Goal: Transaction & Acquisition: Obtain resource

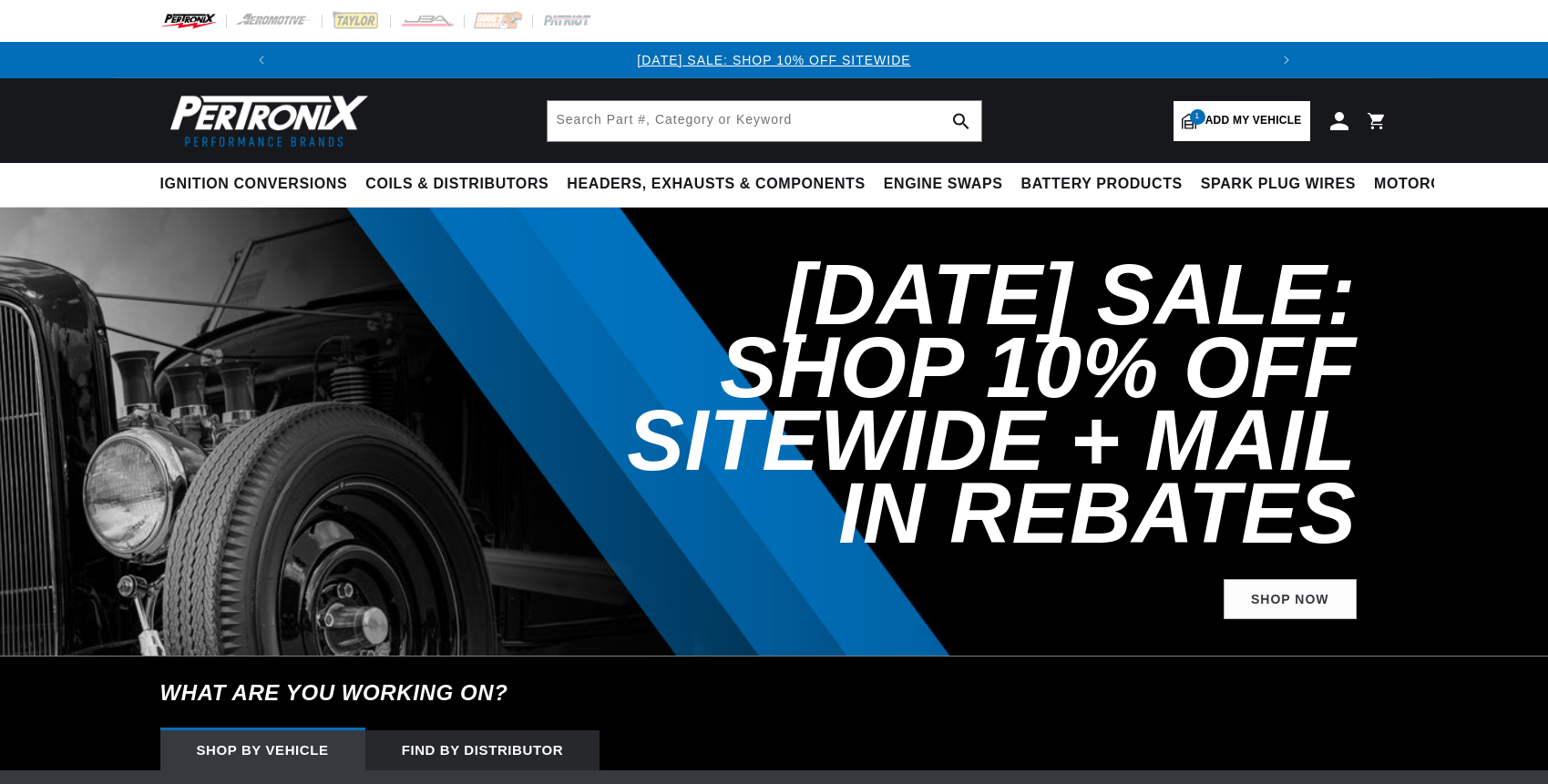
select select "1970"
select select "Cadillac"
select select "Fleetwood"
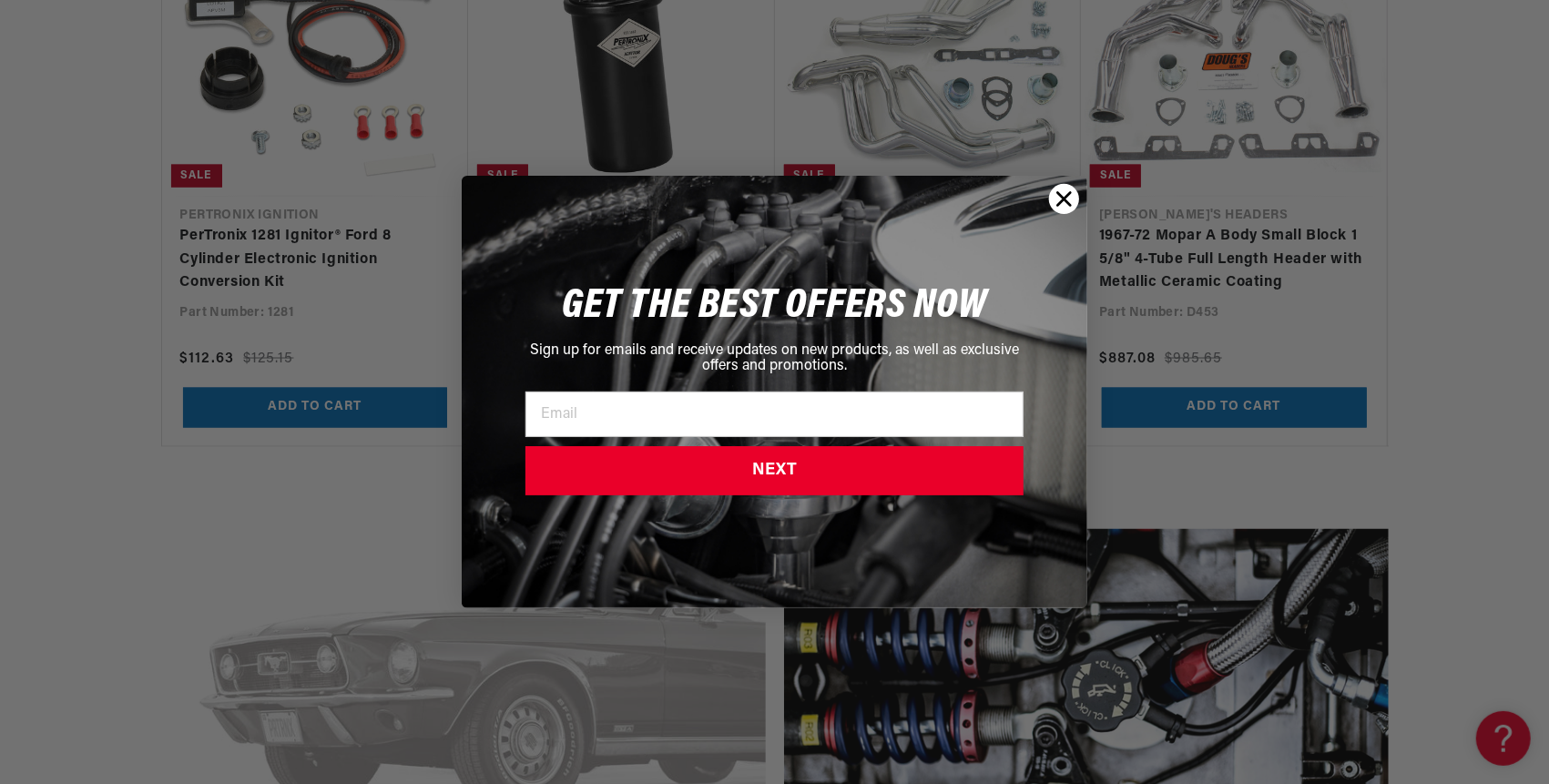
scroll to position [0, 1948]
click at [1060, 200] on circle "Close dialog" at bounding box center [1064, 199] width 30 height 30
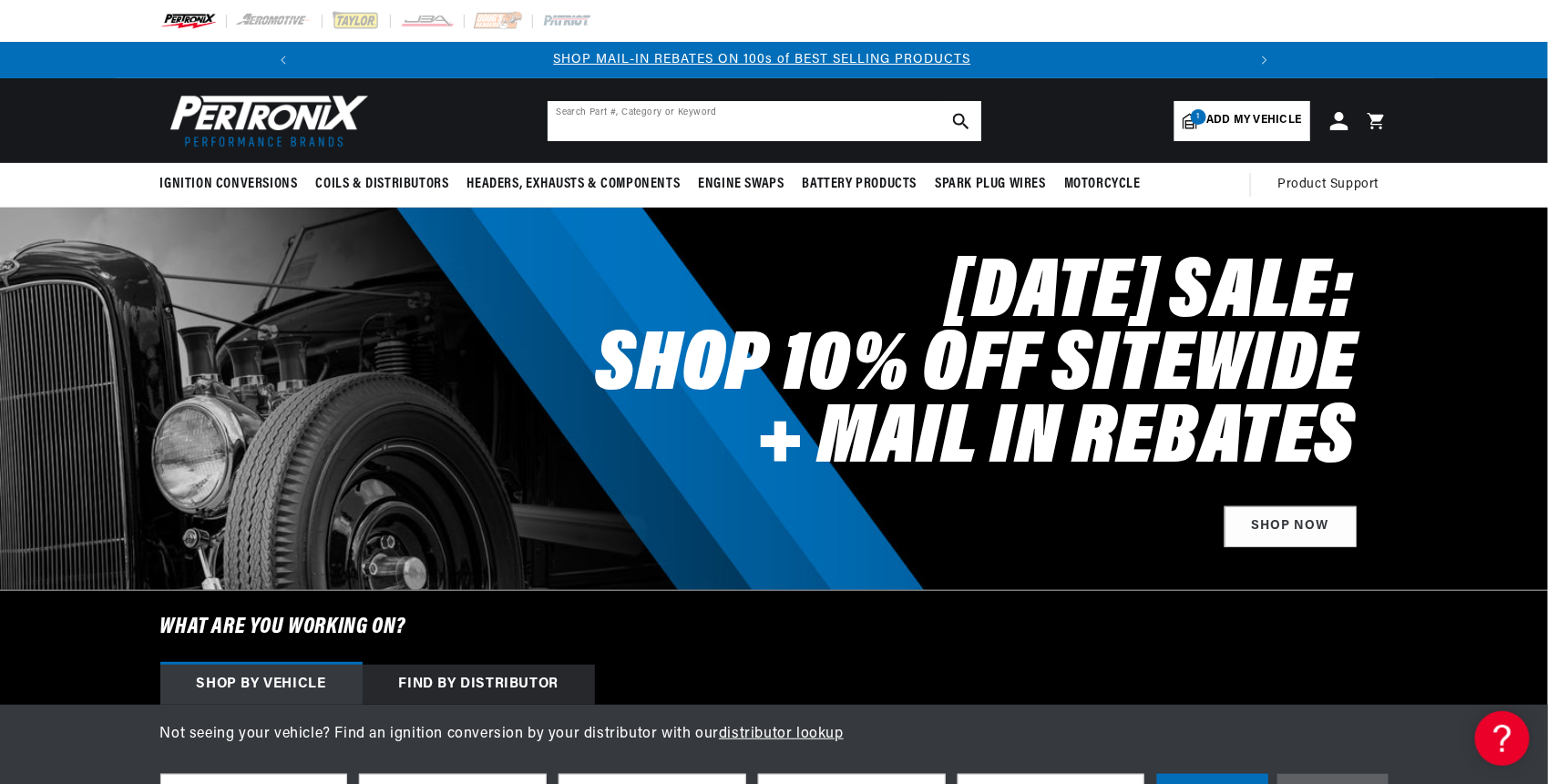
scroll to position [0, 973]
click at [592, 124] on input "text" at bounding box center [764, 120] width 434 height 40
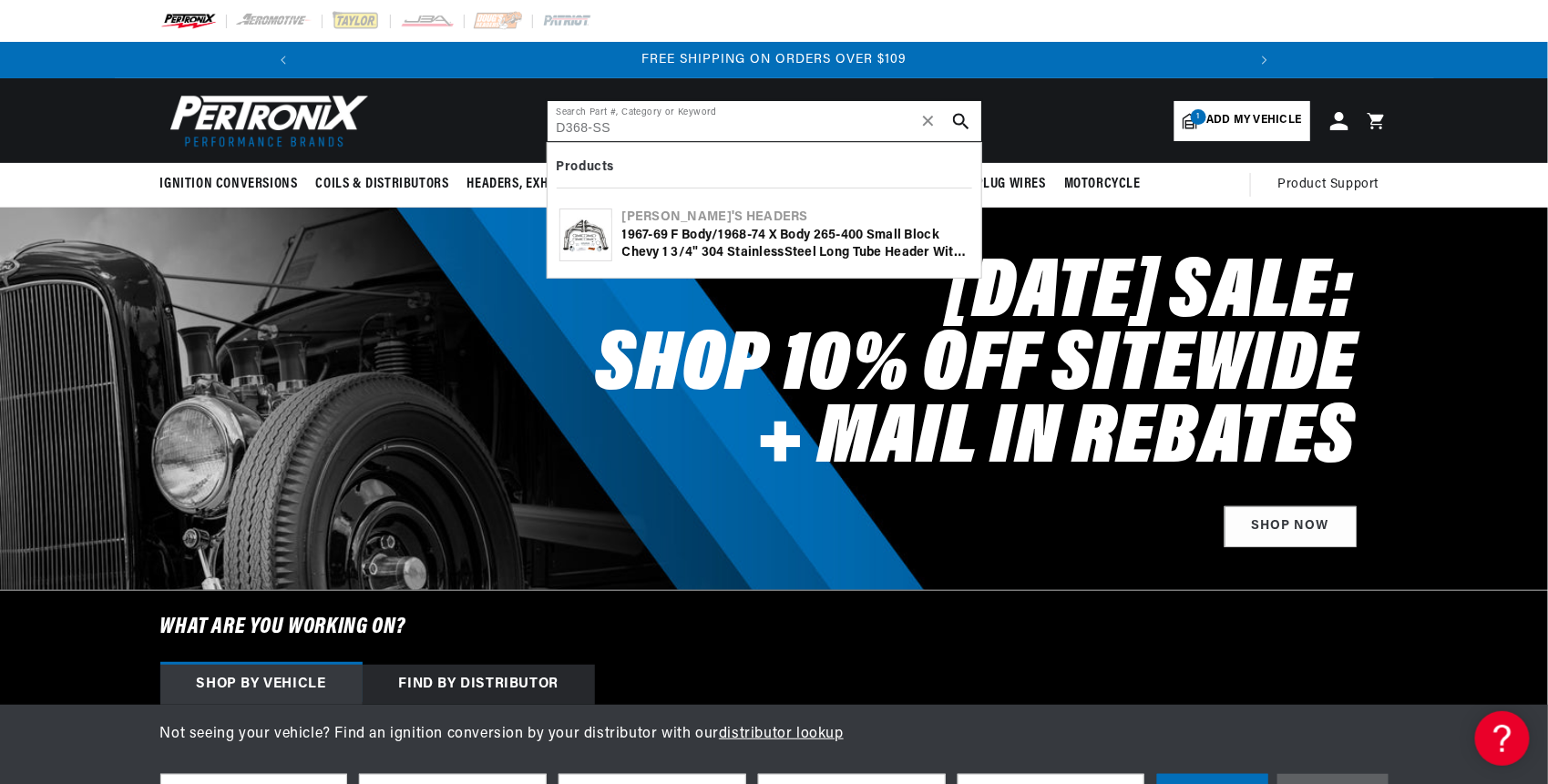
type input "D368-SS"
click at [958, 126] on icon "search button" at bounding box center [961, 120] width 16 height 16
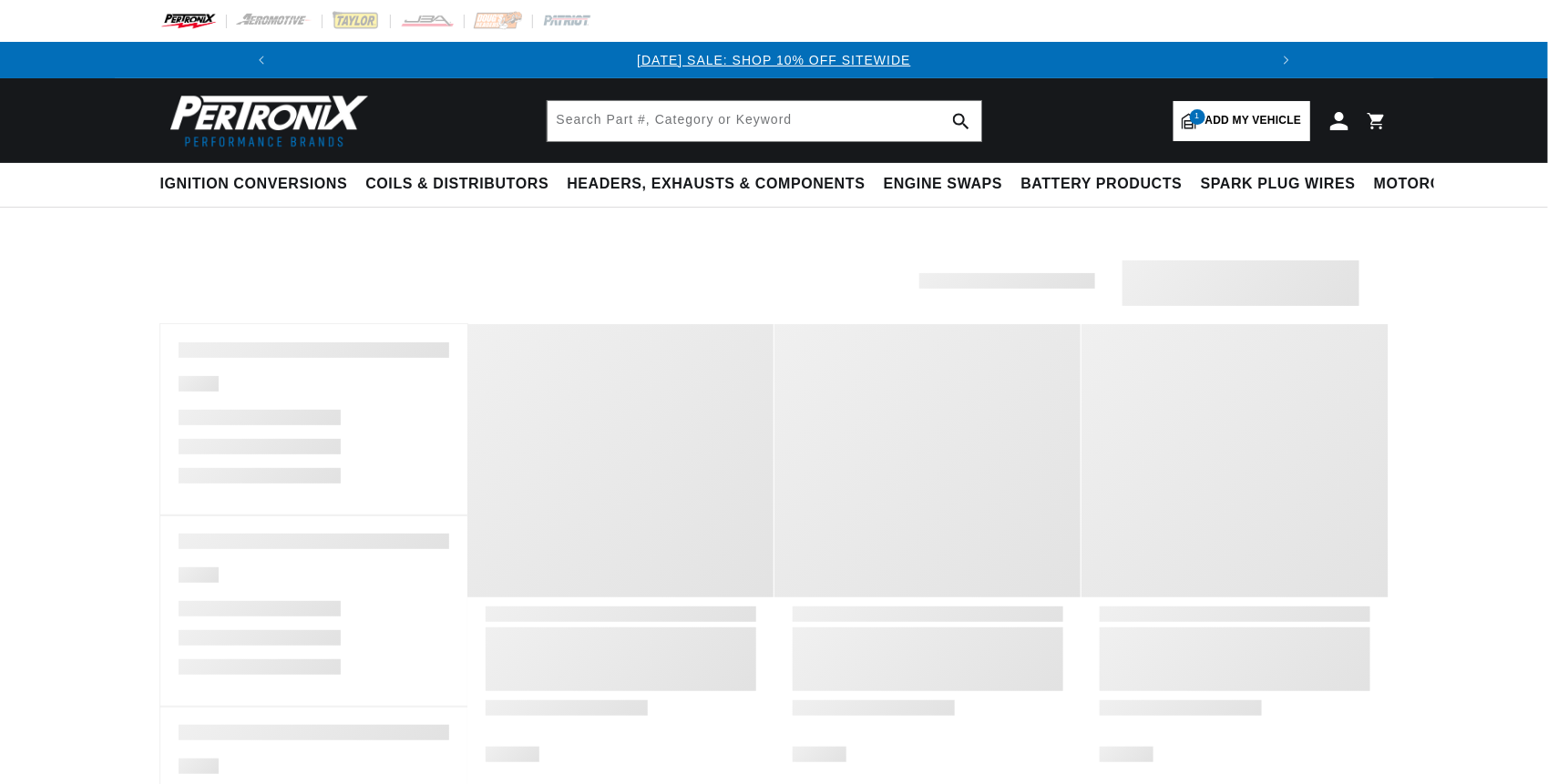
type input "D368-SS"
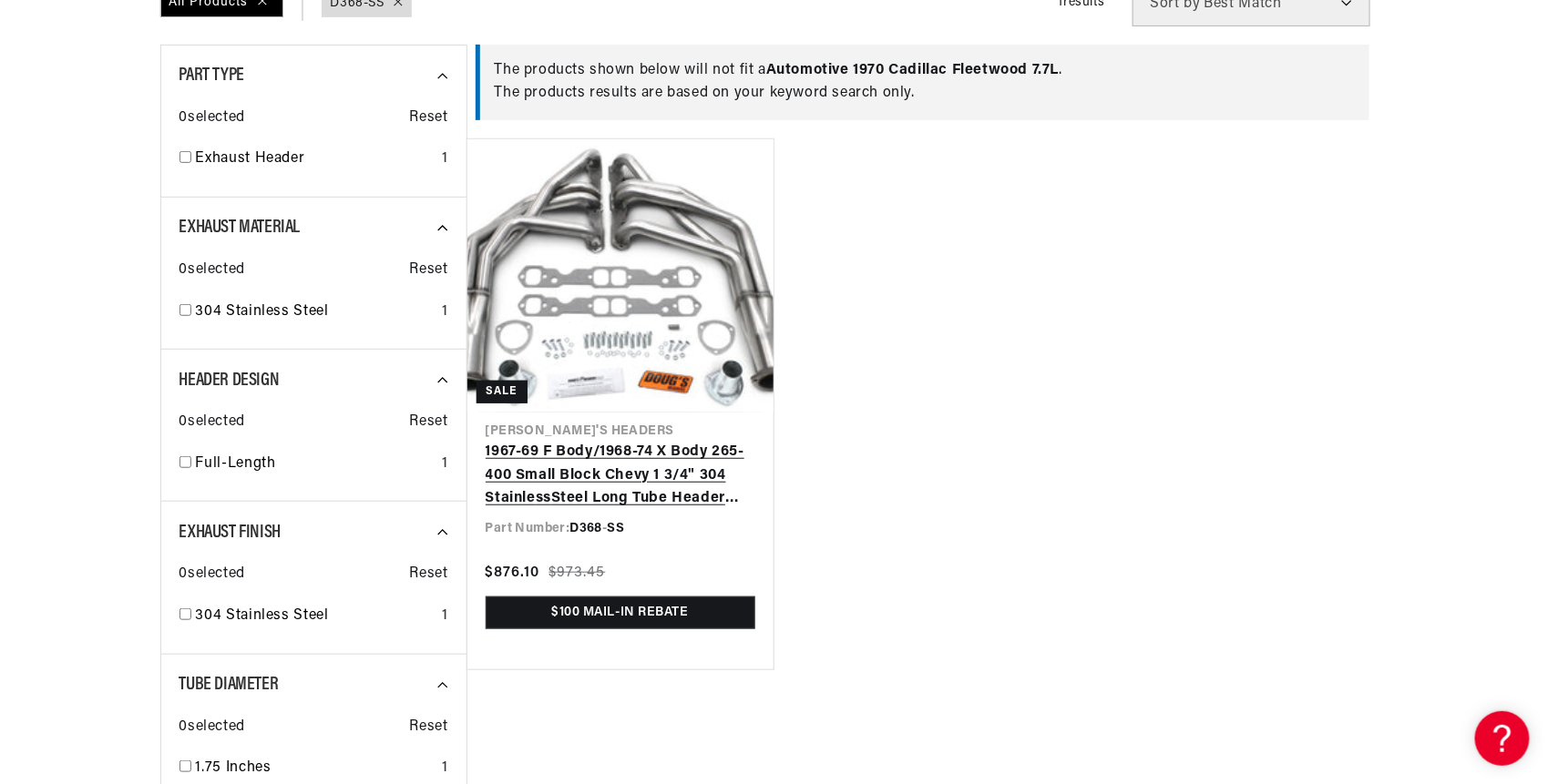
scroll to position [304, 0]
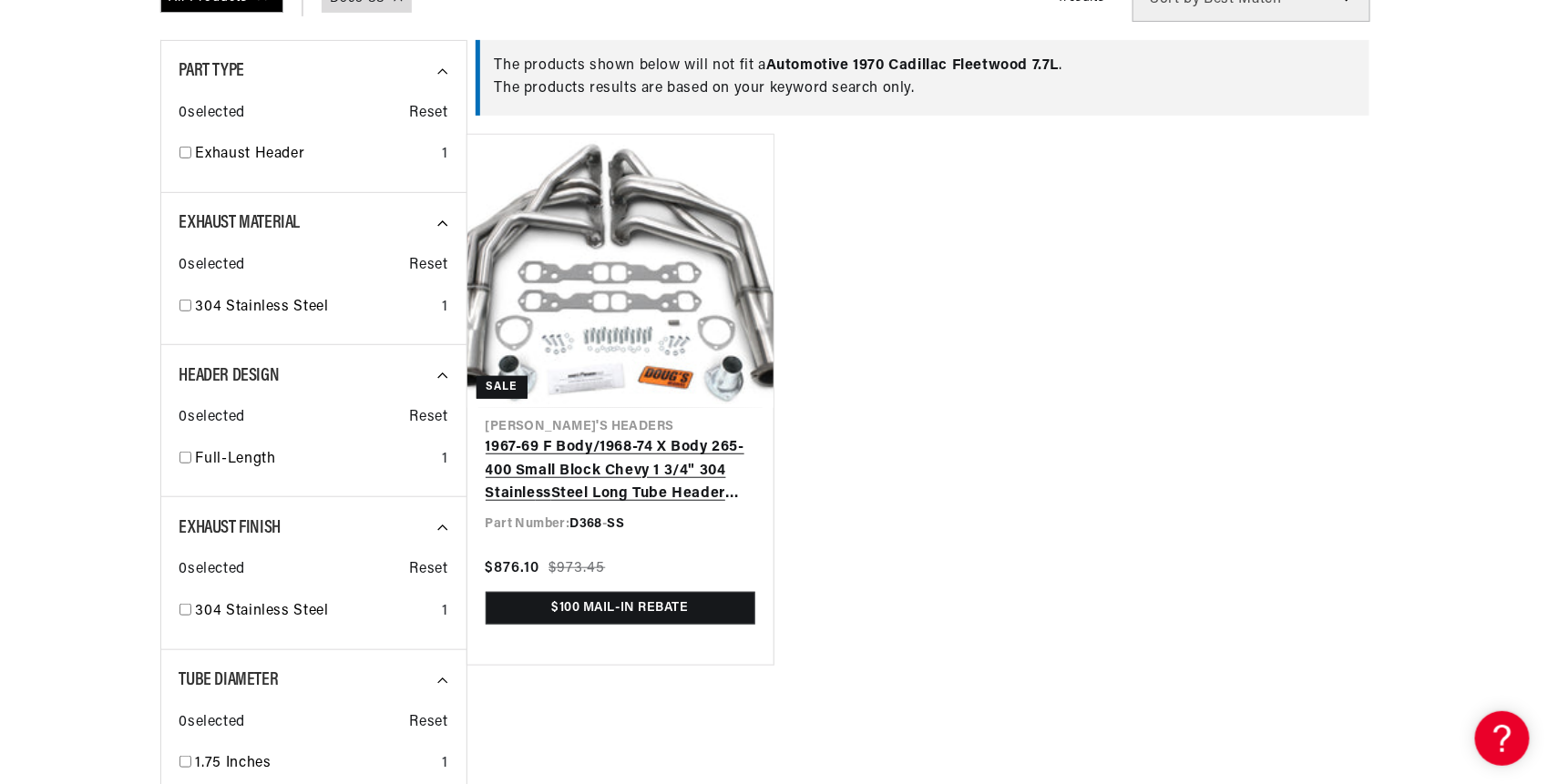
click at [615, 506] on link "1967-69 F Body/1968-74 X Body 265-400 Small Block Chevy 1 3/4" 304 Stainle ss S…" at bounding box center [620, 472] width 270 height 70
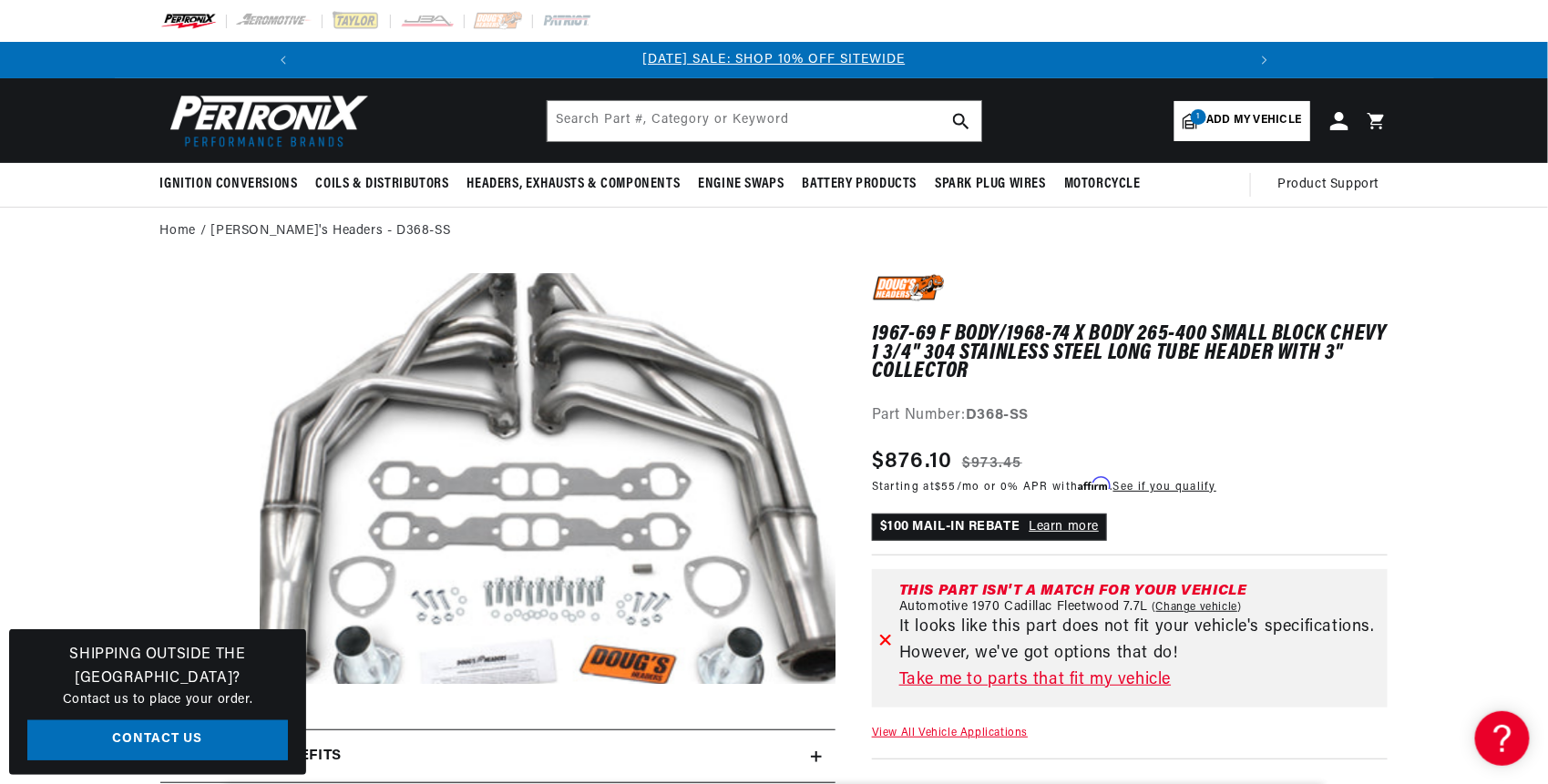
click at [1043, 526] on link "Learn more" at bounding box center [1065, 527] width 70 height 14
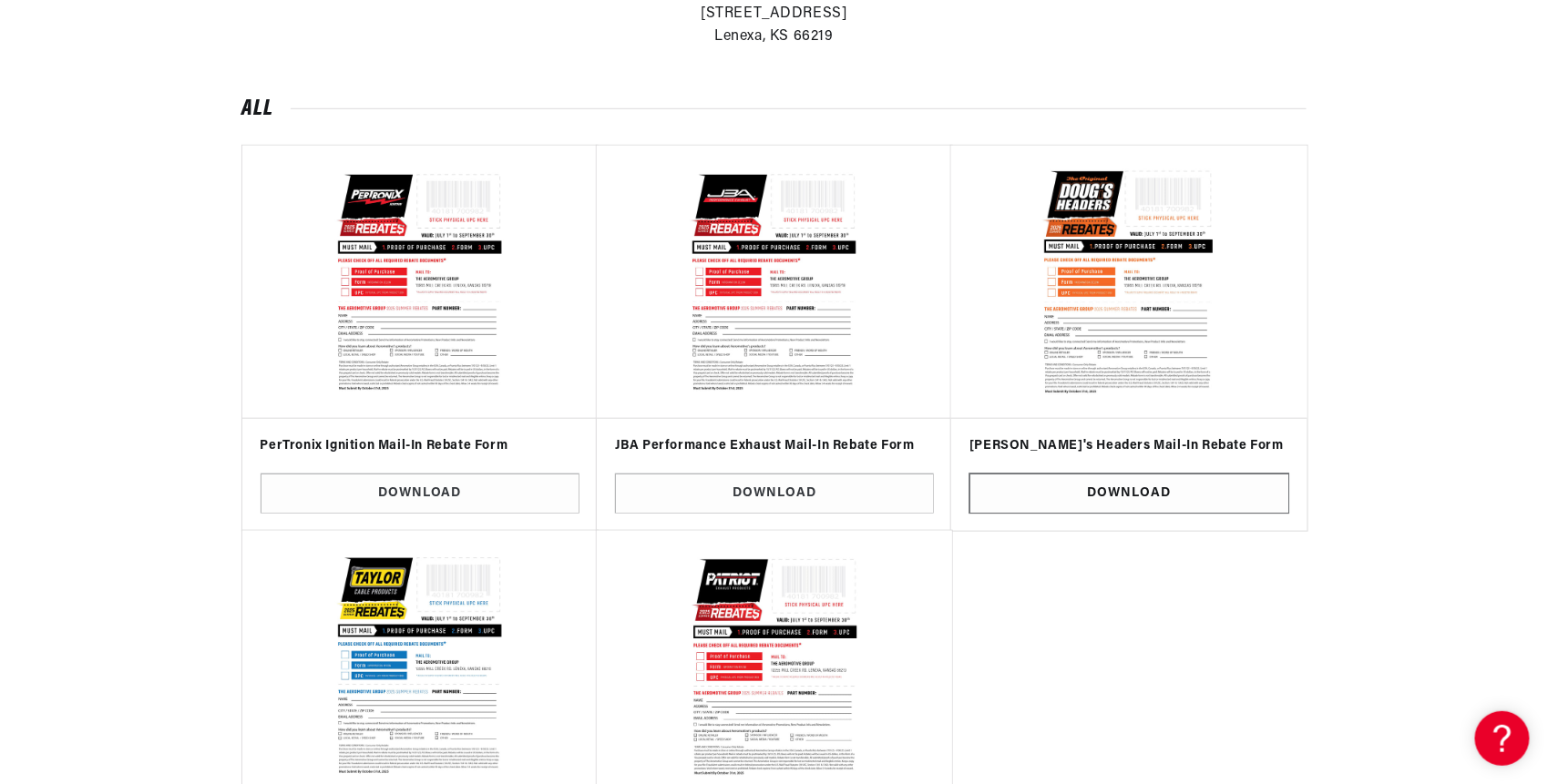
scroll to position [0, 973]
click at [1057, 492] on link "Download" at bounding box center [1129, 494] width 318 height 41
